Goal: Information Seeking & Learning: Learn about a topic

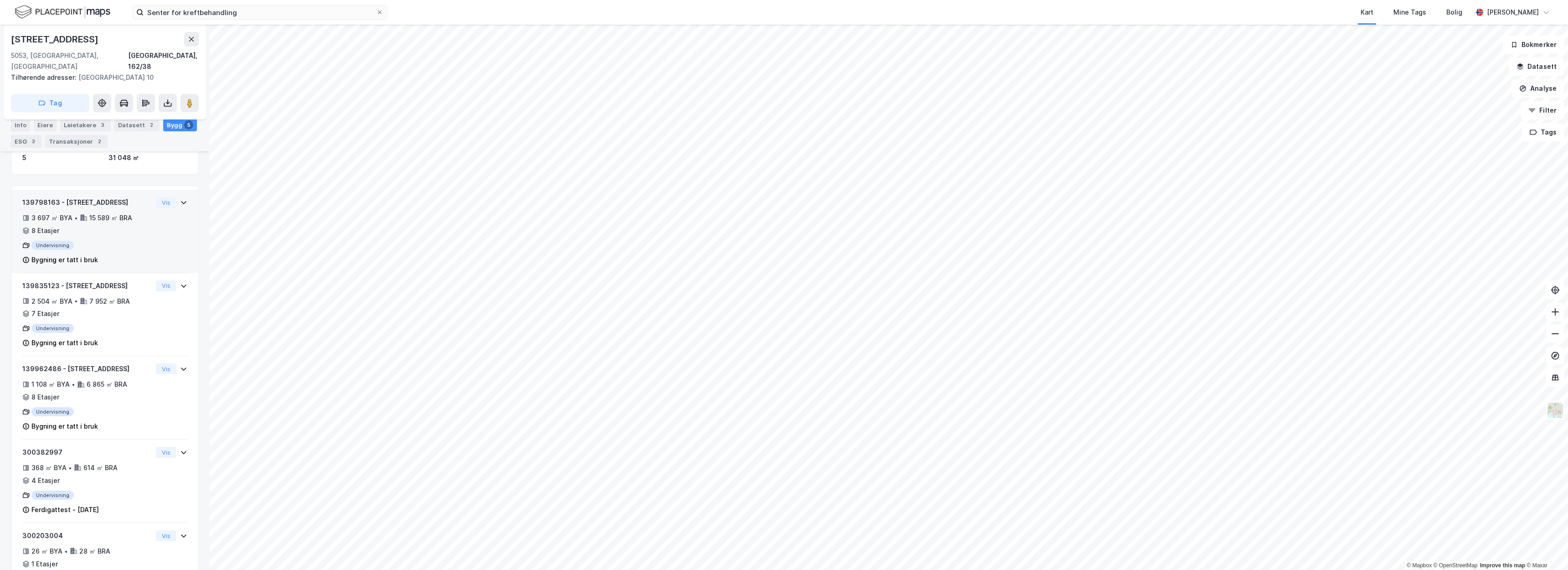
scroll to position [59, 0]
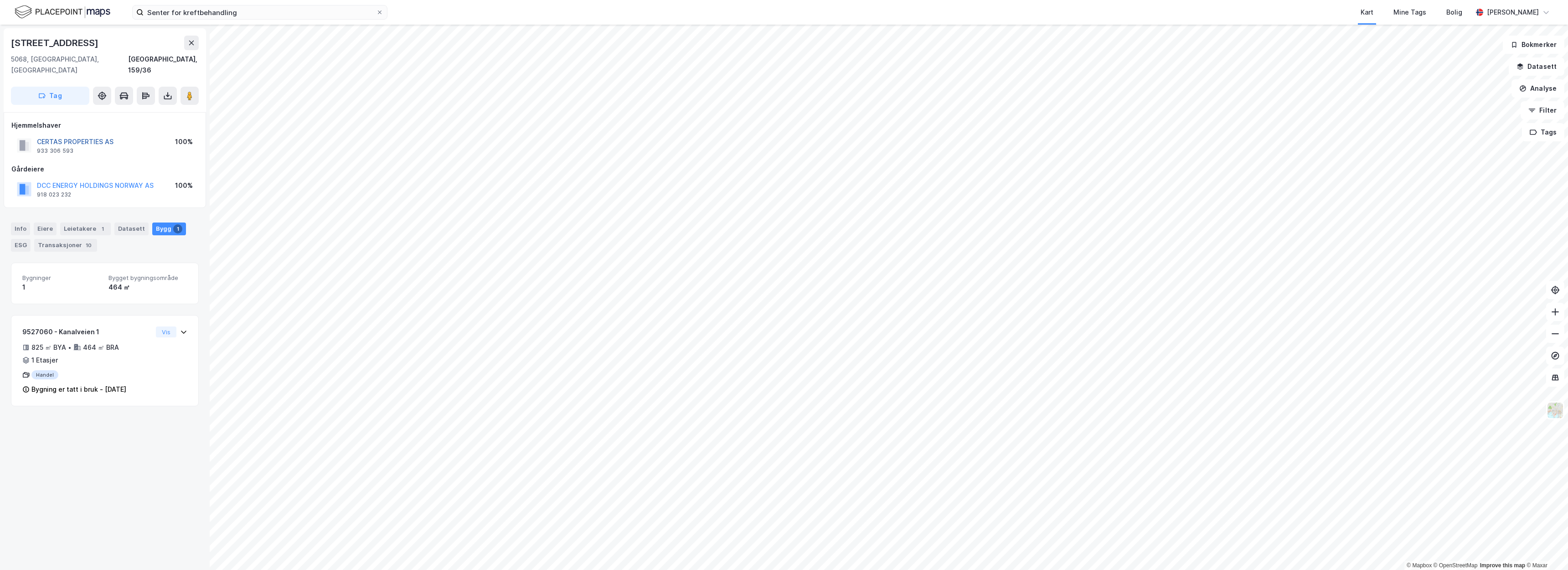
click at [0, 0] on button "CERTAS PROPERTIES AS" at bounding box center [0, 0] width 0 height 0
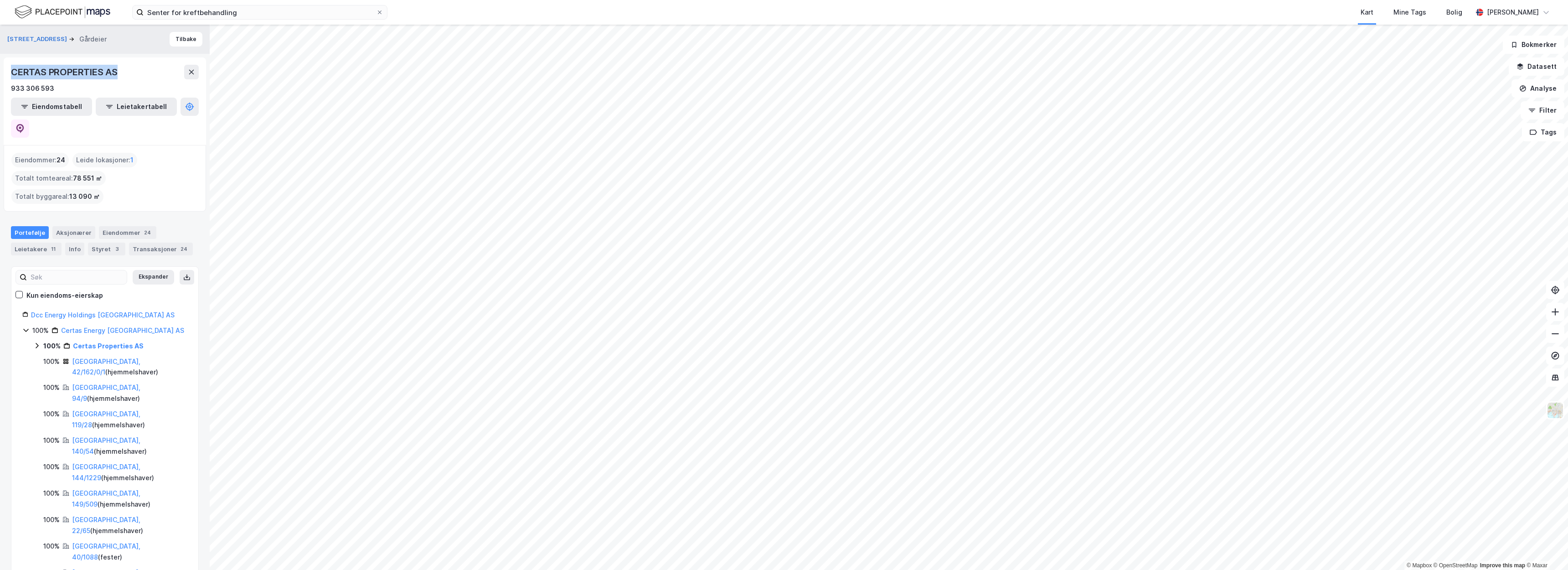
drag, startPoint x: 121, startPoint y: 72, endPoint x: 10, endPoint y: 68, distance: 111.1
click at [10, 68] on div "CERTAS PROPERTIES AS 933 306 593 Eiendomstabell Leietakertabell" at bounding box center [105, 101] width 202 height 88
copy div "CERTAS PROPERTIES AS"
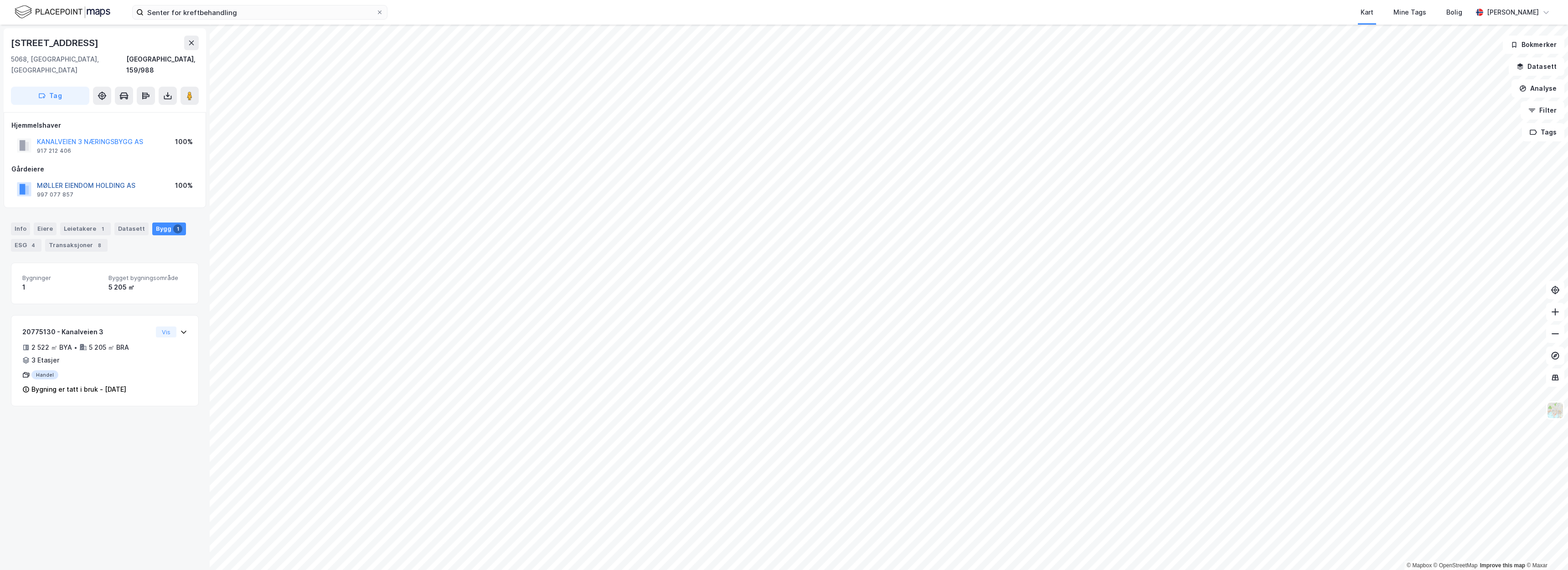
click at [0, 0] on button "MØLLER EIENDOM HOLDING AS" at bounding box center [0, 0] width 0 height 0
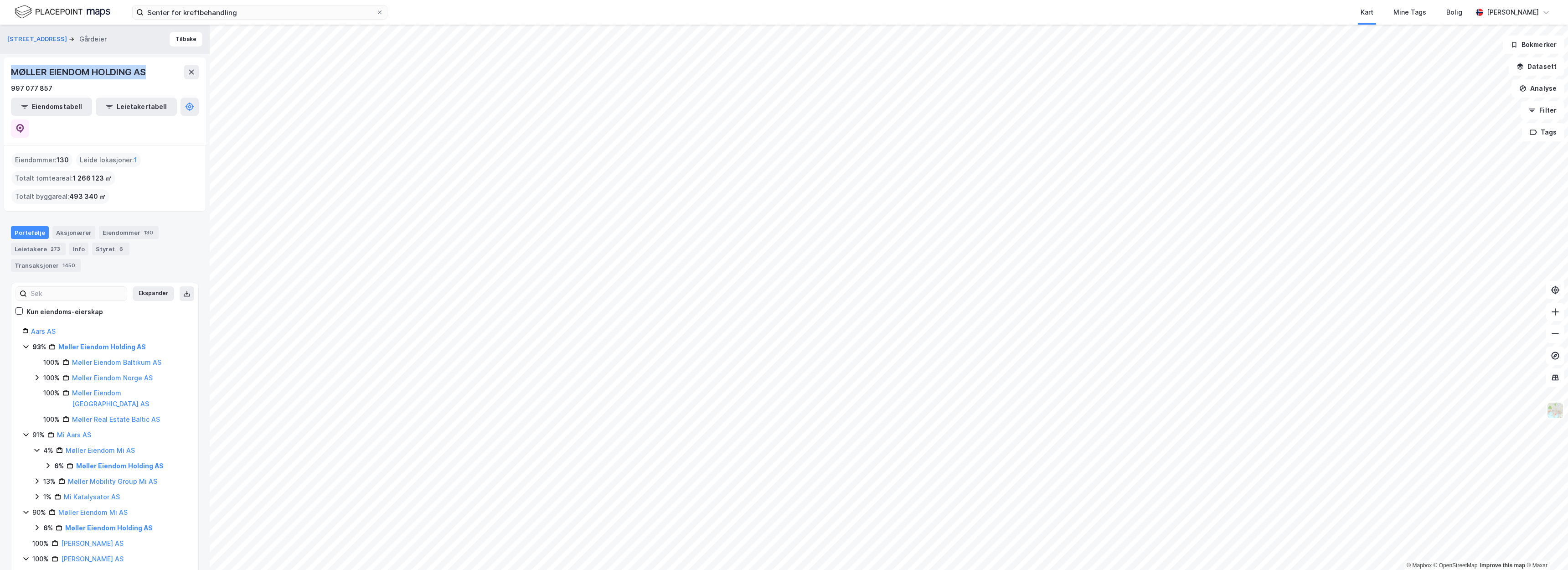
drag, startPoint x: 152, startPoint y: 72, endPoint x: 9, endPoint y: 73, distance: 143.0
click at [9, 73] on div "MØLLER EIENDOM HOLDING AS 997 077 857 Eiendomstabell Leietakertabell" at bounding box center [105, 101] width 202 height 88
copy div "MØLLER EIENDOM HOLDING AS"
click at [79, 83] on div "997 077 857" at bounding box center [105, 88] width 188 height 11
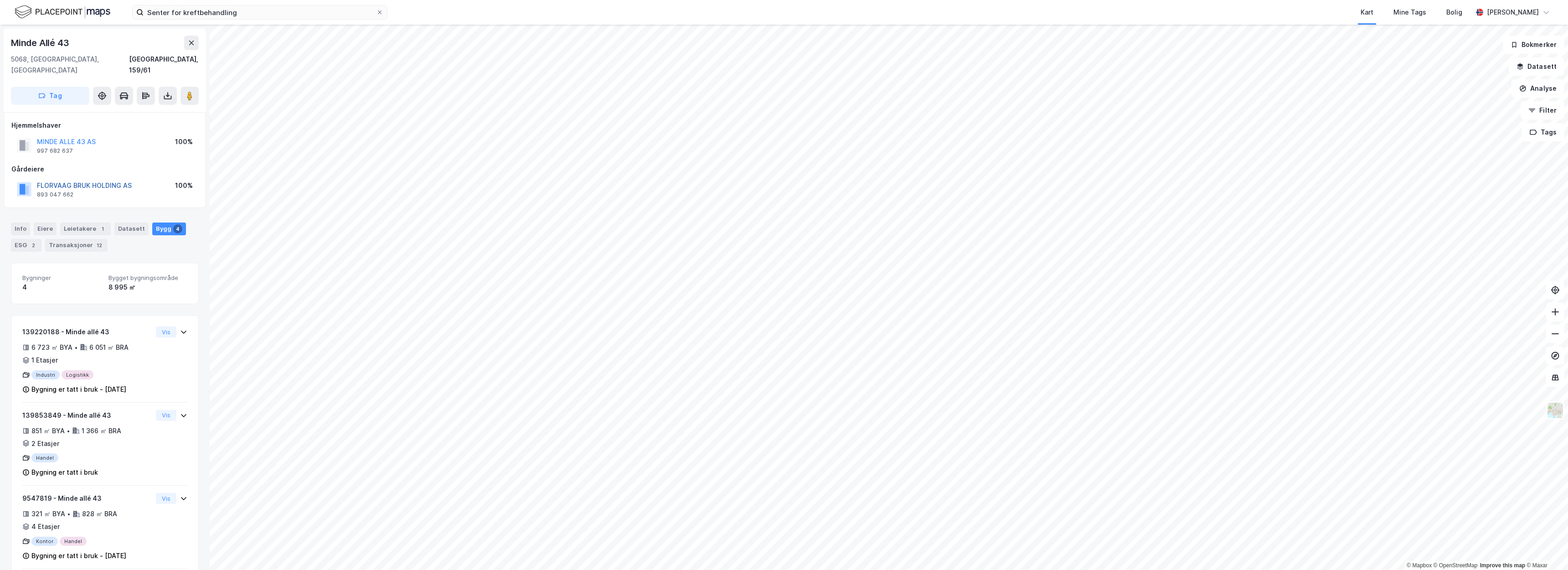
click at [0, 0] on button "FLORVAAG BRUK HOLDING AS" at bounding box center [0, 0] width 0 height 0
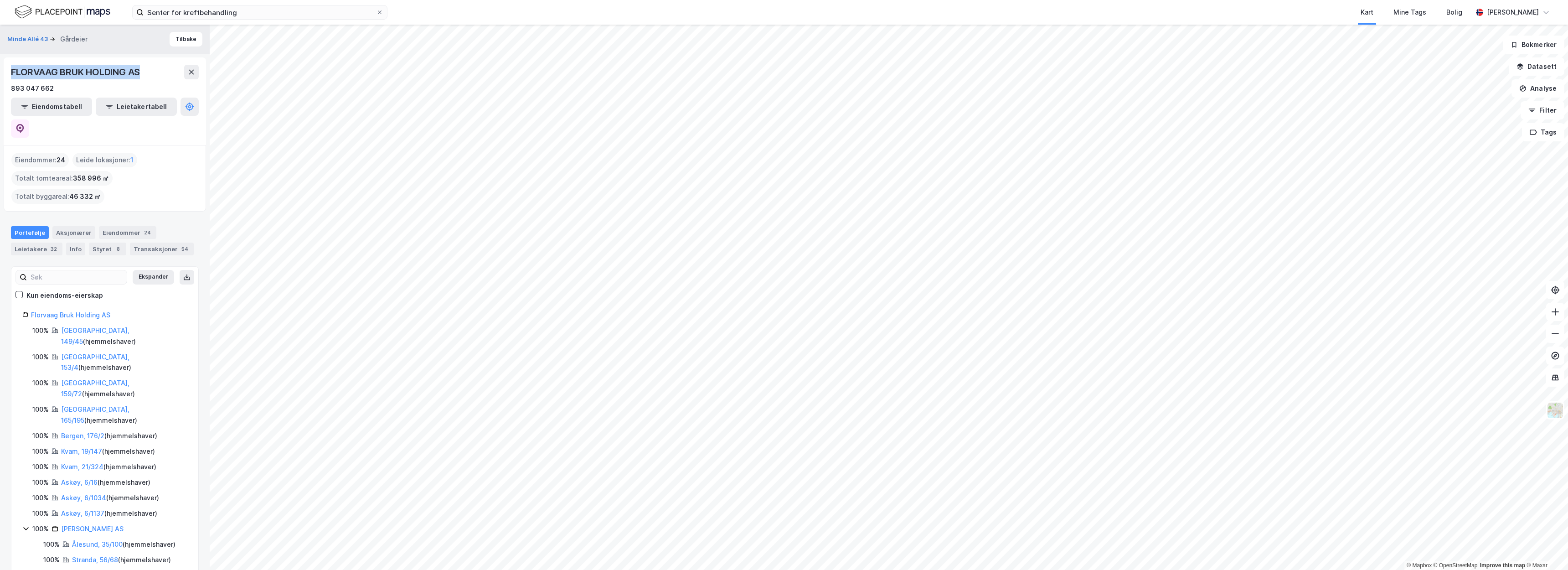
drag, startPoint x: 146, startPoint y: 72, endPoint x: 7, endPoint y: 68, distance: 139.1
click at [7, 68] on div "FLORVAAG BRUK HOLDING AS 893 047 662 Eiendomstabell Leietakertabell" at bounding box center [105, 101] width 202 height 88
copy div "FLORVAAG BRUK HOLDING AS"
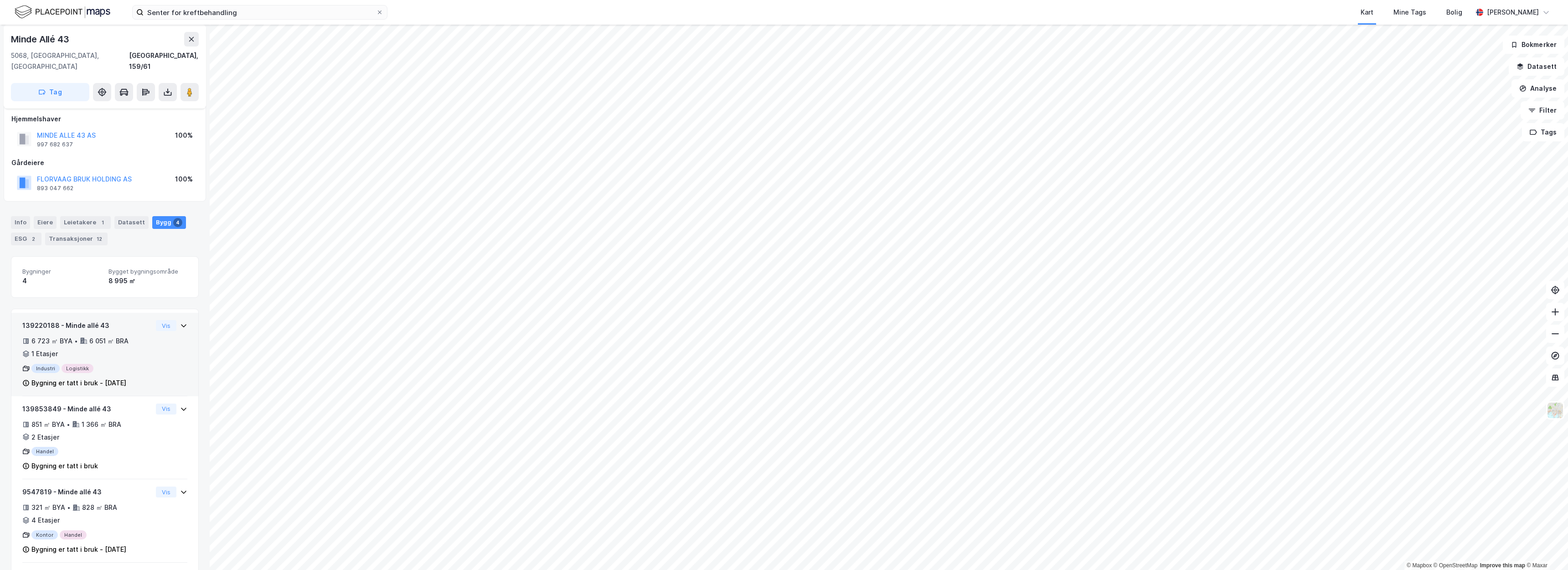
scroll to position [48, 0]
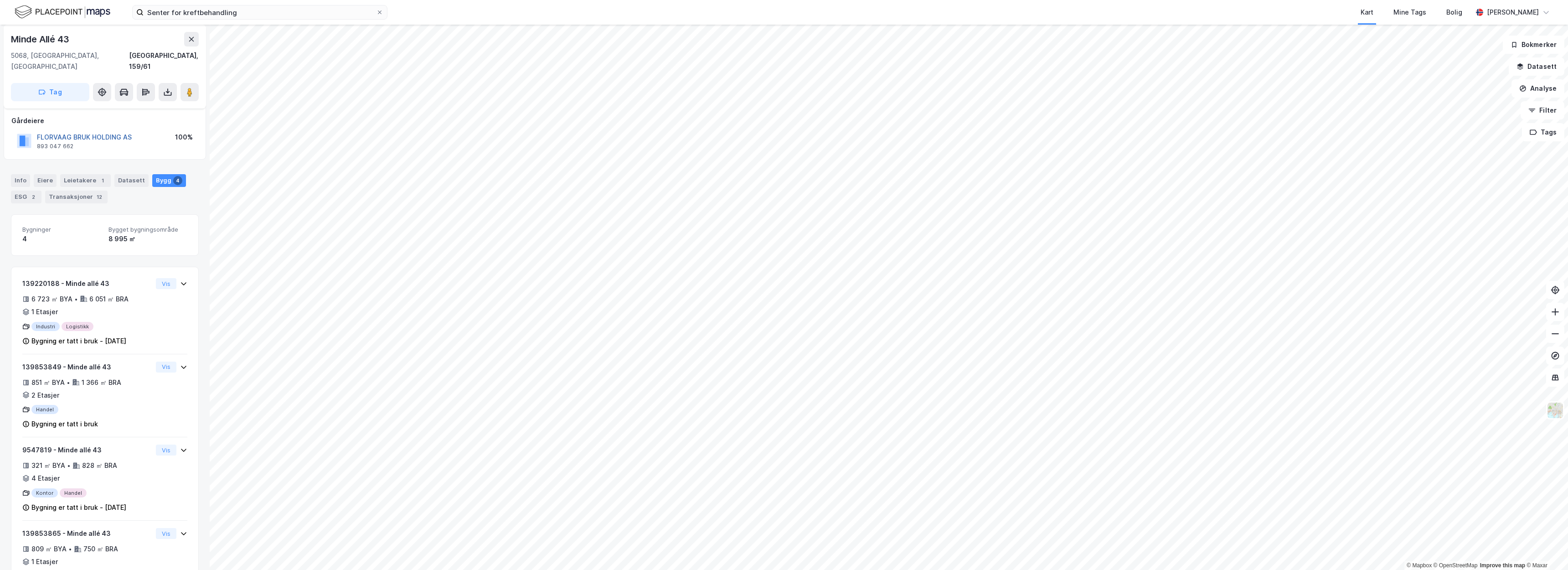
click at [0, 0] on button "FLORVAAG BRUK HOLDING AS" at bounding box center [0, 0] width 0 height 0
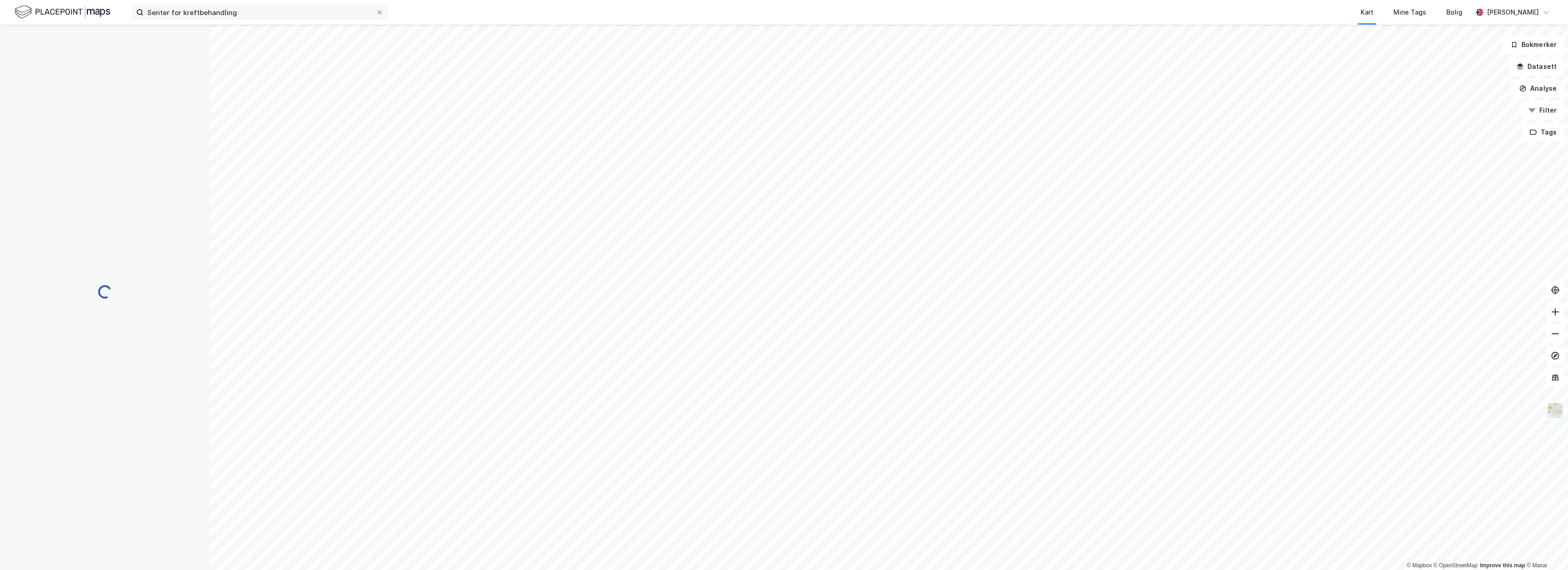
scroll to position [48, 0]
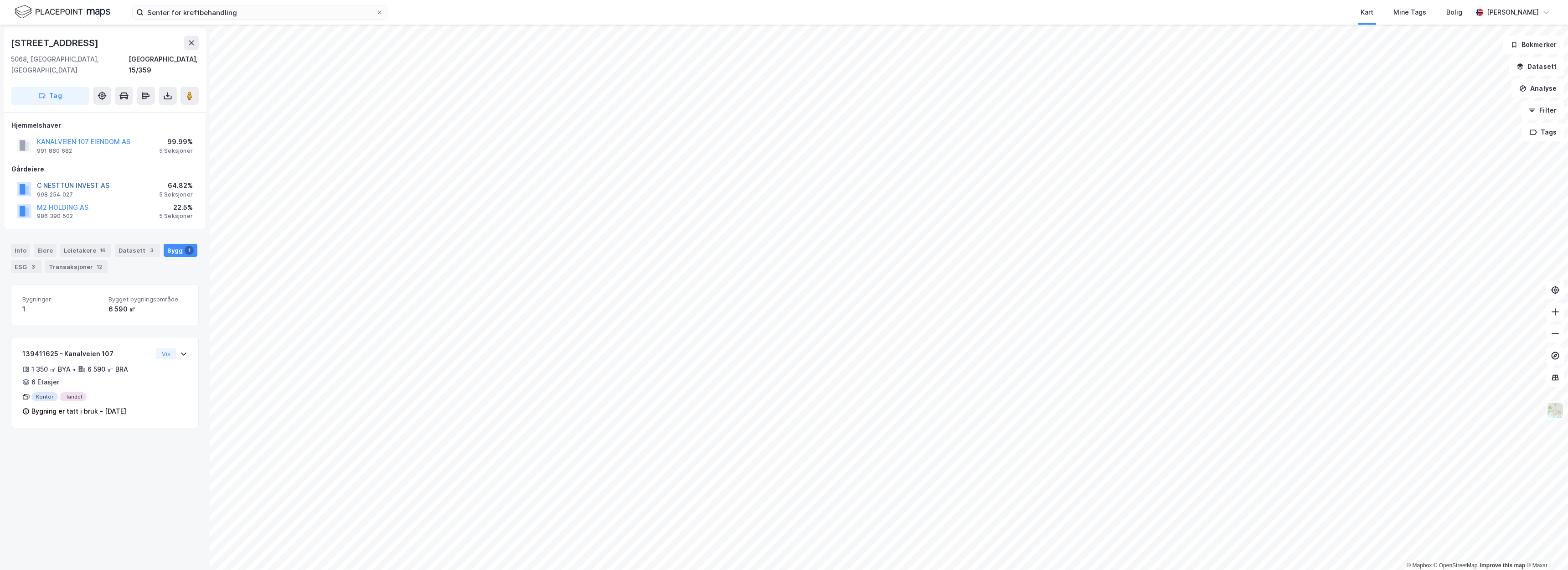
click at [0, 0] on button "C NESTTUN INVEST AS" at bounding box center [0, 0] width 0 height 0
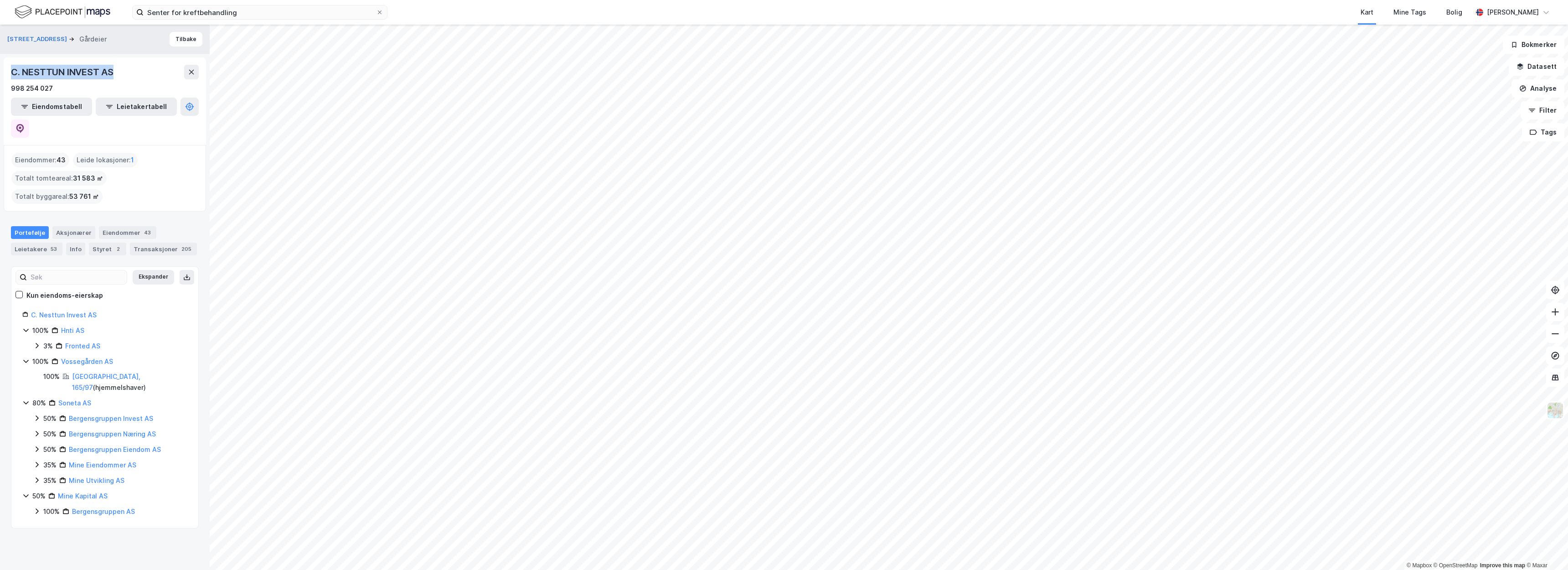
drag, startPoint x: 115, startPoint y: 74, endPoint x: 0, endPoint y: 66, distance: 115.3
click at [0, 66] on div "Kanalveien 107 Gårdeier Tilbake C. NESTTUN INVEST AS 998 254 027 Eiendomstabell…" at bounding box center [105, 297] width 209 height 546
copy div "C. NESTTUN INVEST AS"
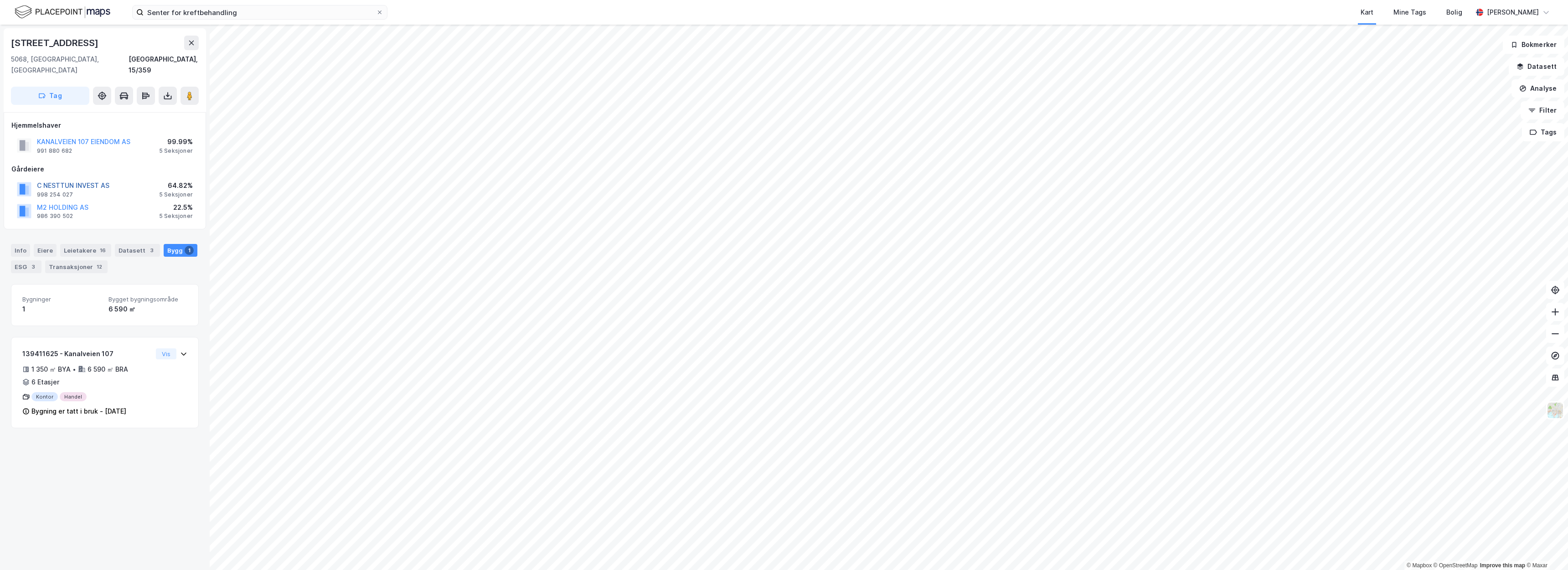
click at [0, 0] on button "C NESTTUN INVEST AS" at bounding box center [0, 0] width 0 height 0
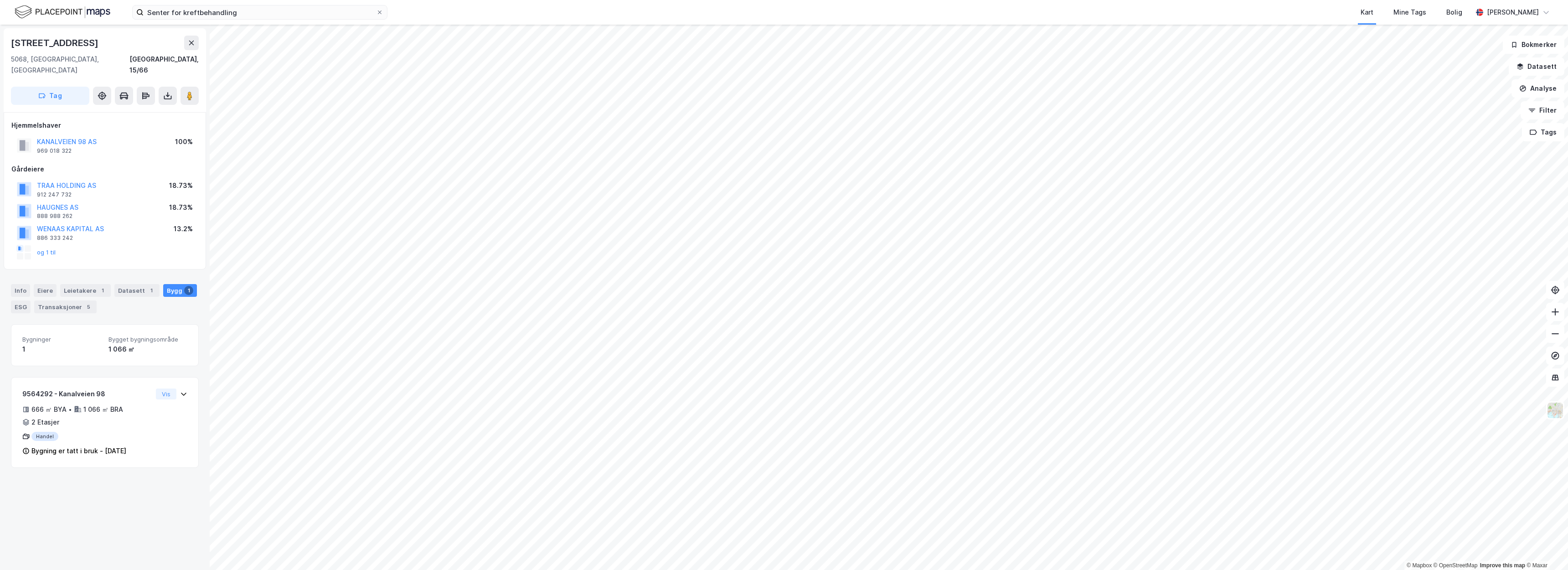
click at [774, 569] on html "Senter for kreftbehandling Kart Mine Tags Bolig Christer Svensen © Mapbox © Ope…" at bounding box center [784, 285] width 1568 height 570
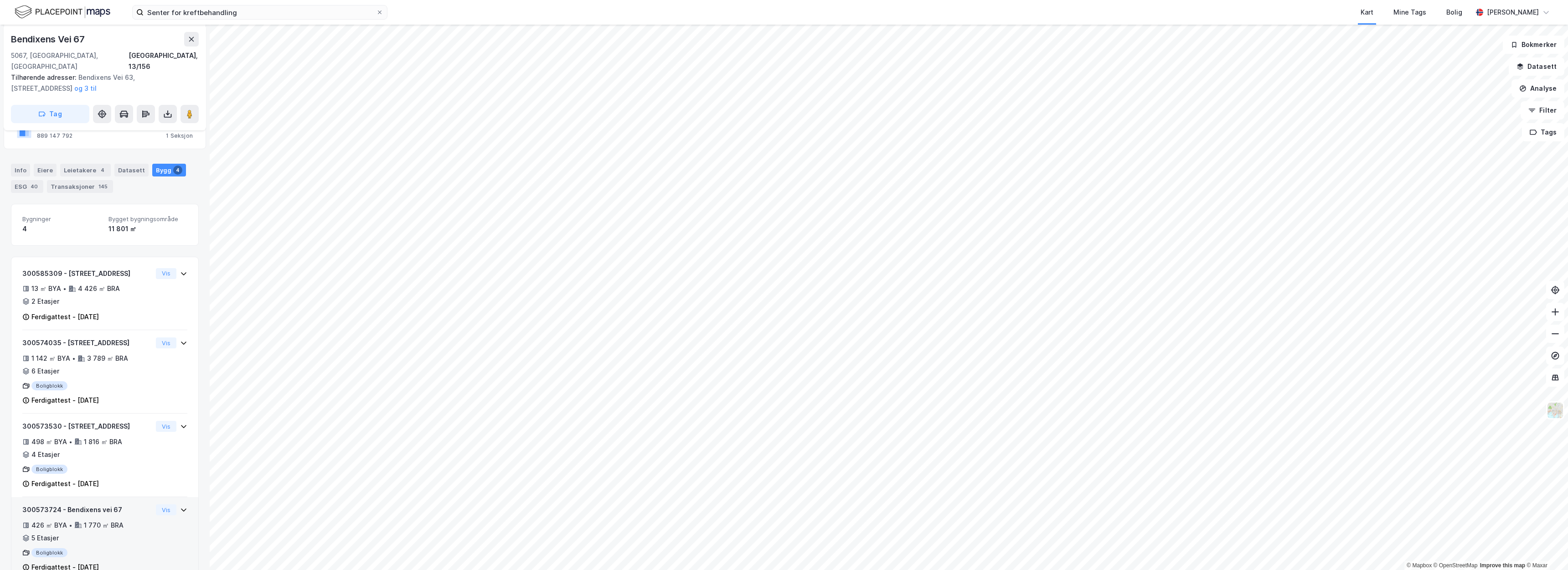
scroll to position [143, 0]
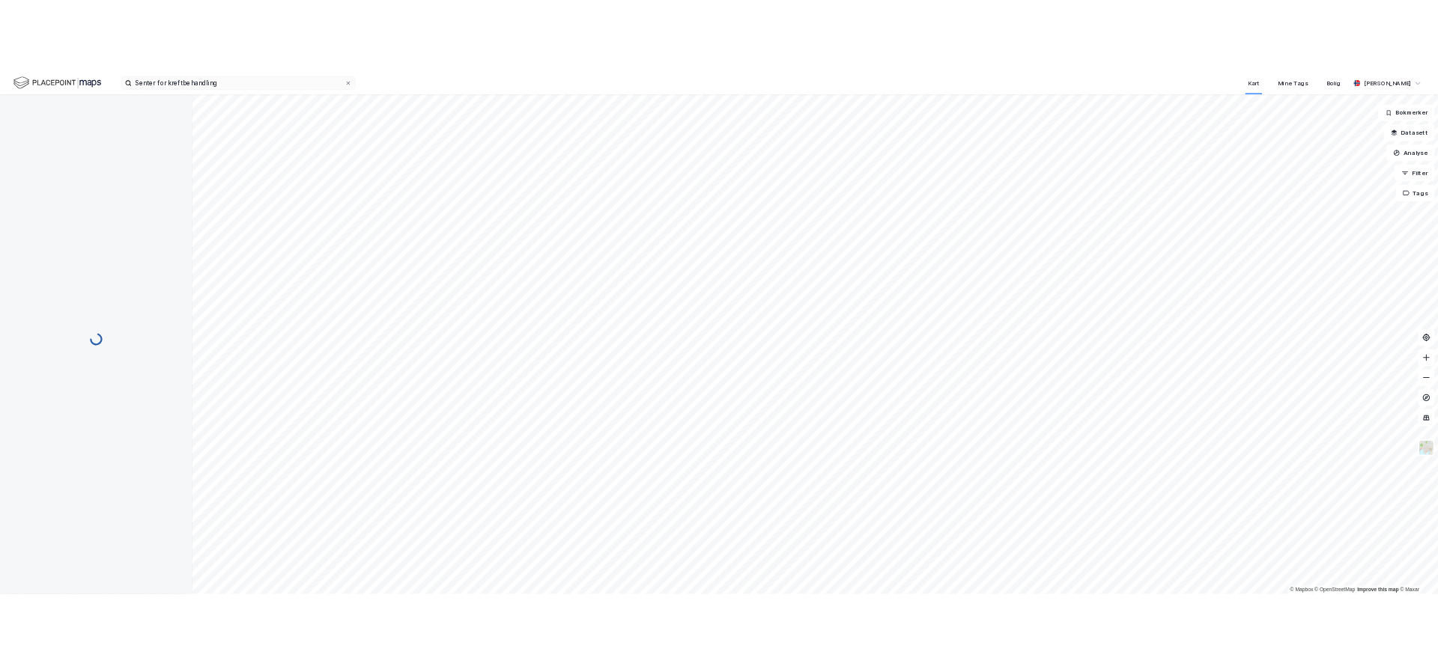
scroll to position [148, 0]
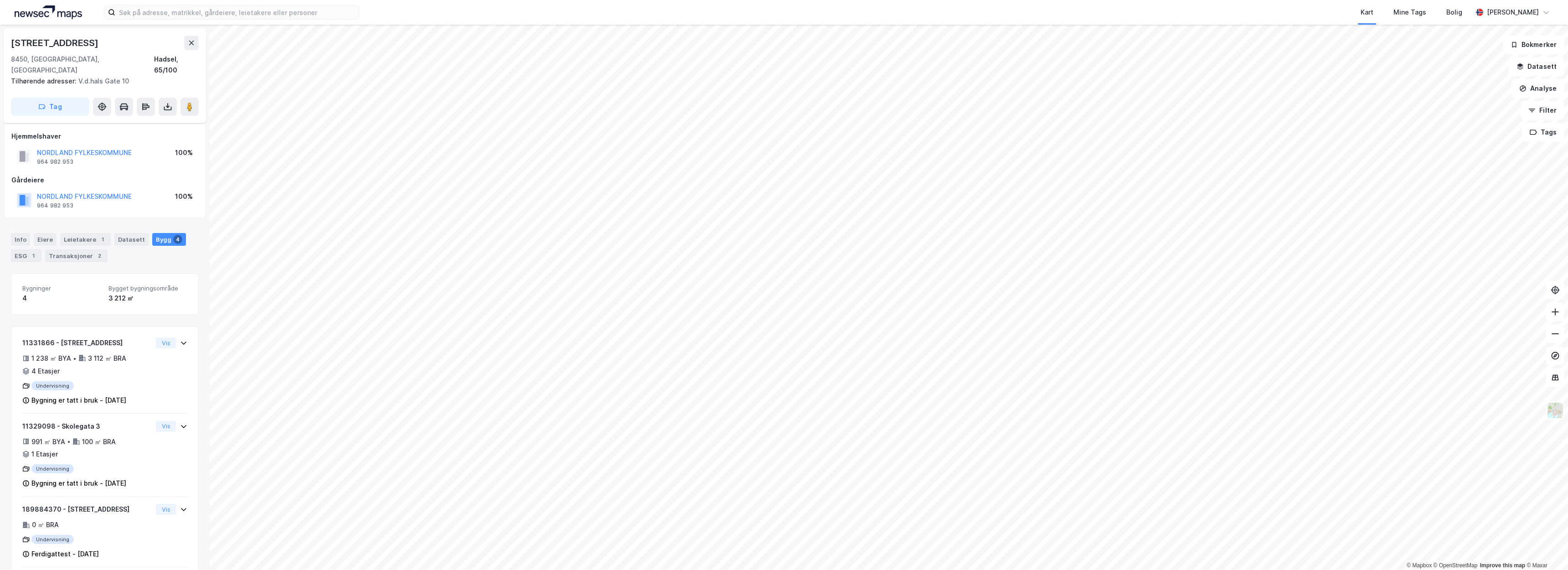
scroll to position [48, 0]
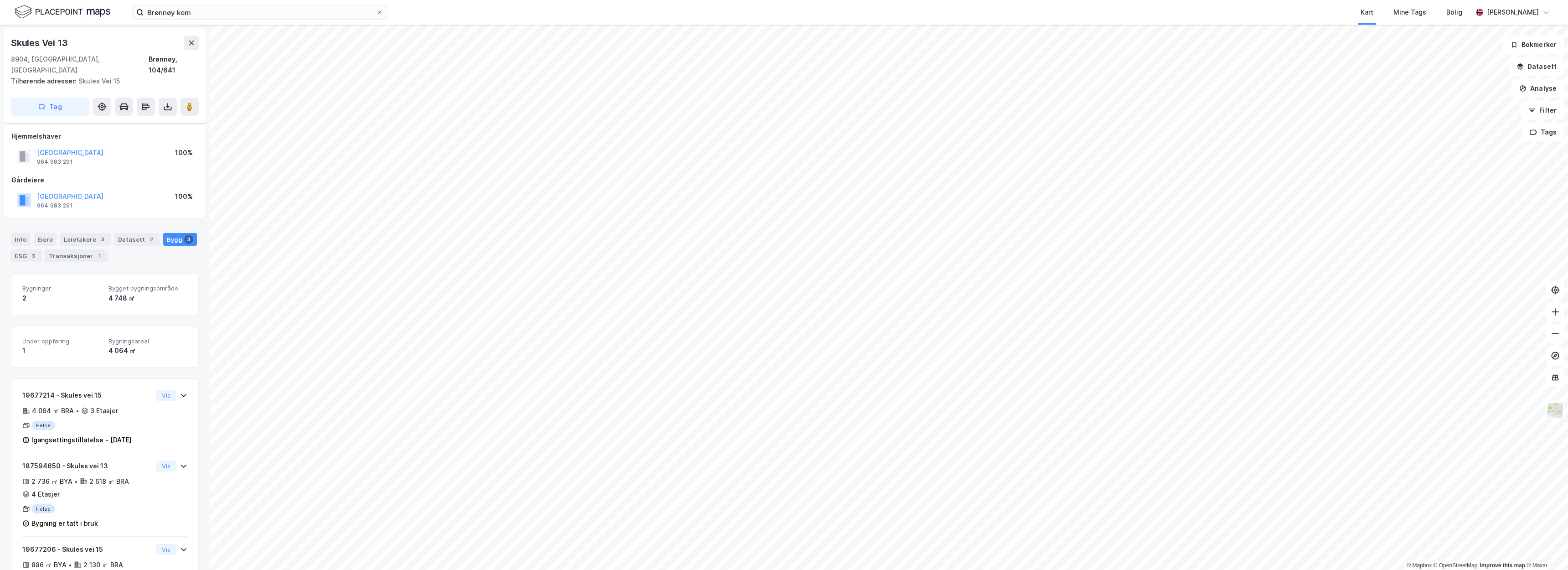
scroll to position [44, 0]
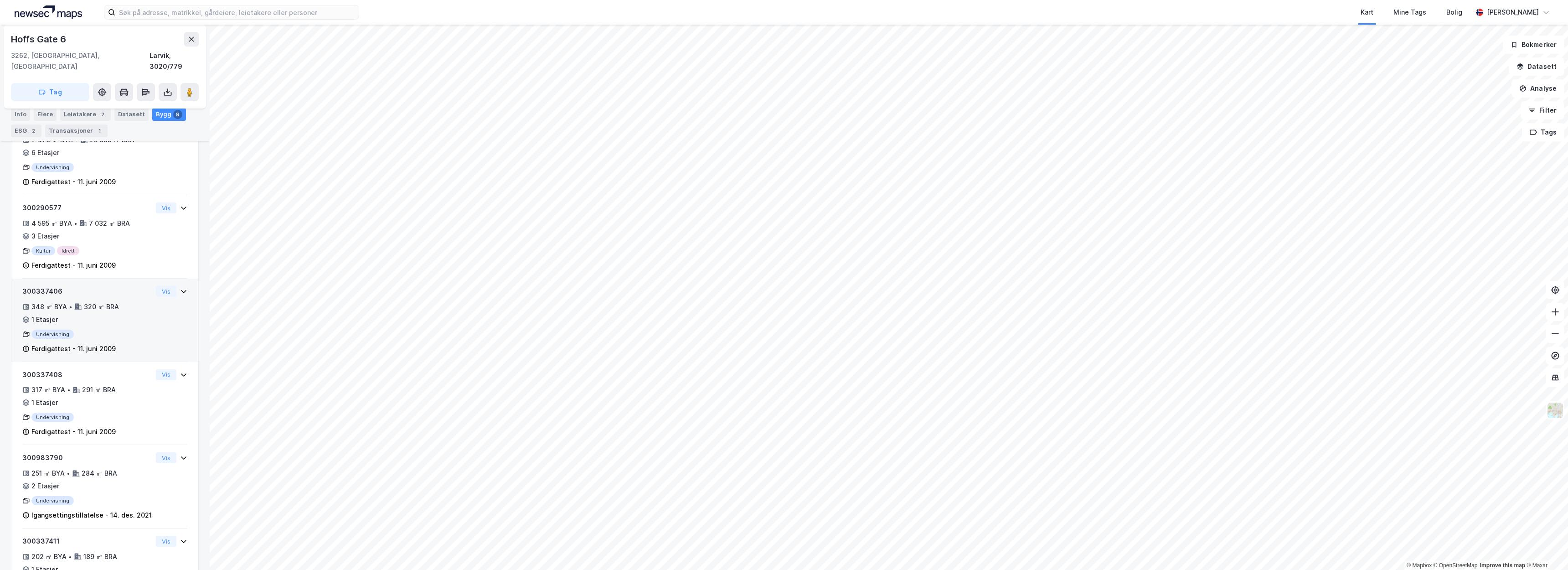
scroll to position [264, 0]
